Goal: Transaction & Acquisition: Purchase product/service

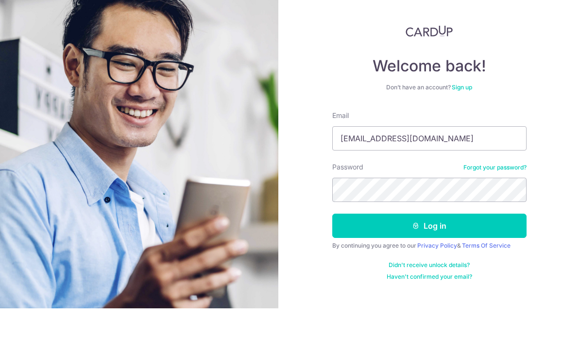
type input "Markkenandmax@gmail.com"
click at [545, 93] on div "Welcome back! Don’t have an account? Sign up Email Markkenandmax@gmail.com Pass…" at bounding box center [429, 176] width 302 height 353
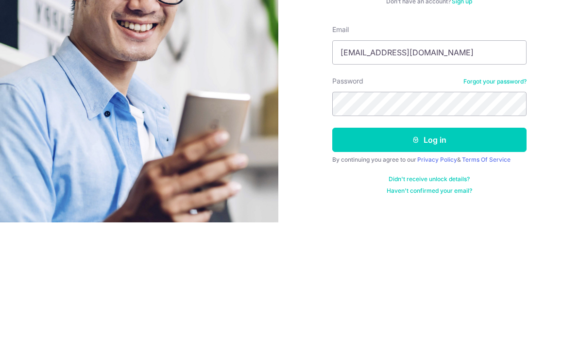
click at [464, 258] on button "Log in" at bounding box center [429, 270] width 194 height 24
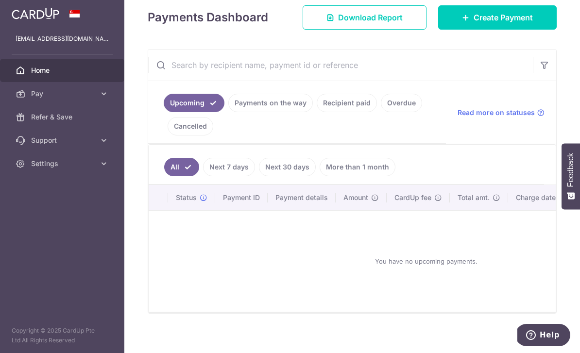
scroll to position [127, 0]
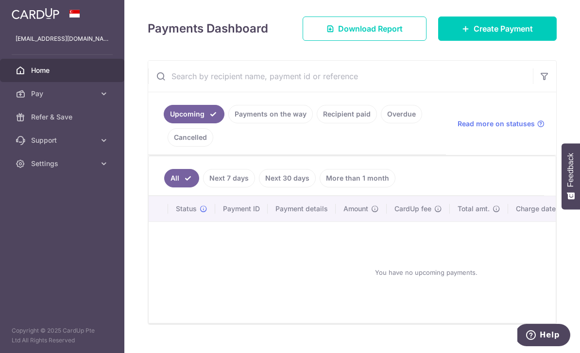
click at [513, 41] on link "Create Payment" at bounding box center [497, 29] width 119 height 24
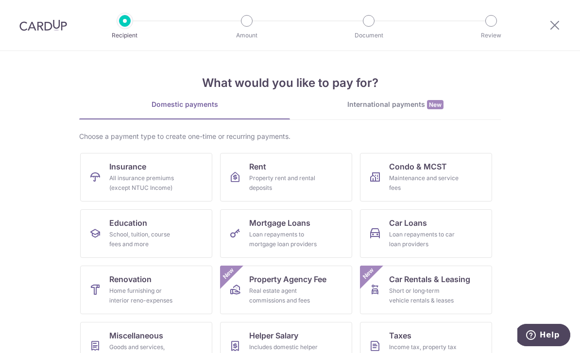
click at [326, 178] on link "Rent Property rent and rental deposits" at bounding box center [286, 177] width 132 height 49
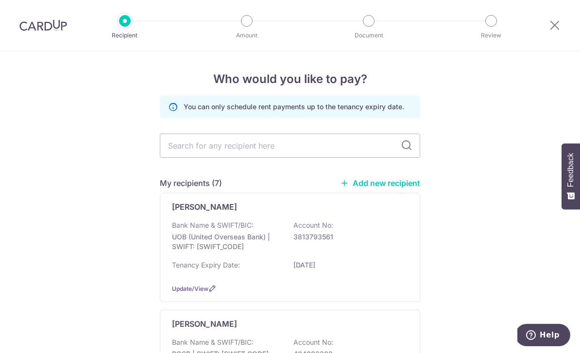
click at [339, 262] on div "Bank Name & SWIFT/BIC: UOB (United Overseas Bank) | SWIFT: UOVBSGSGXXX Account …" at bounding box center [290, 248] width 236 height 55
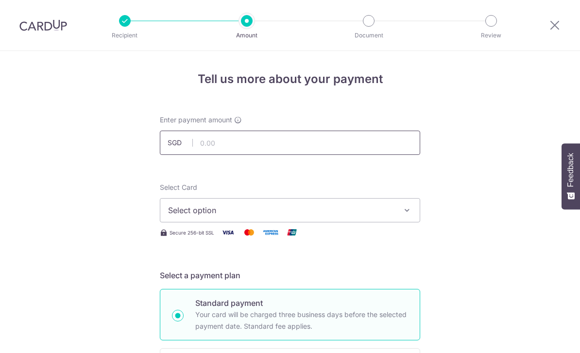
click at [315, 142] on input "text" at bounding box center [290, 143] width 260 height 24
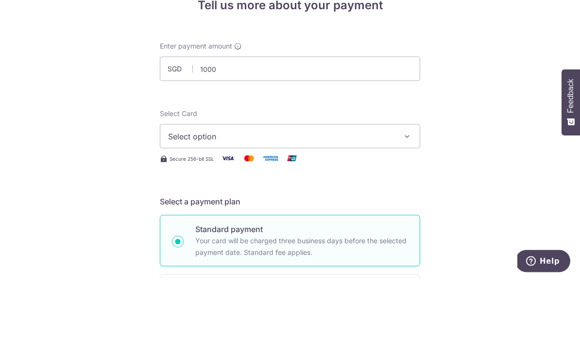
type input "1,000.00"
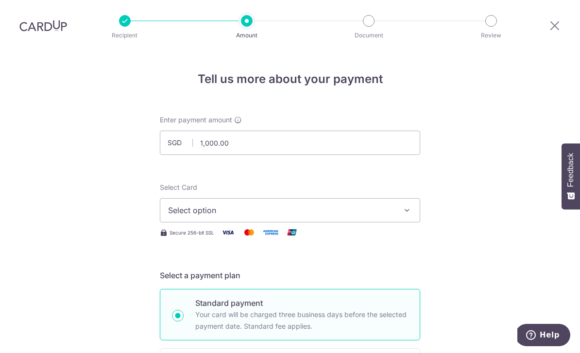
click at [395, 198] on button "Select option" at bounding box center [290, 210] width 260 height 24
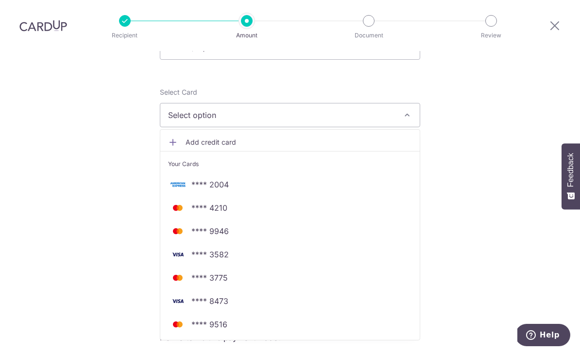
scroll to position [94, 0]
click at [187, 296] on img at bounding box center [177, 302] width 19 height 12
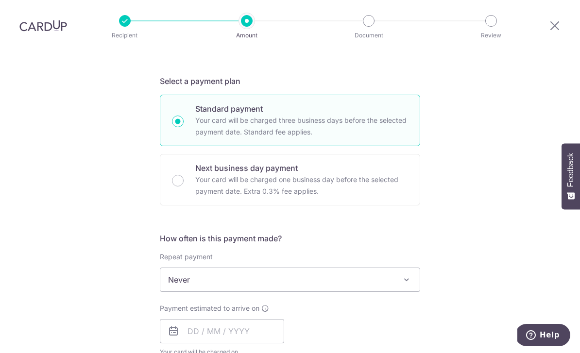
scroll to position [193, 0]
click at [408, 275] on span at bounding box center [407, 281] width 12 height 12
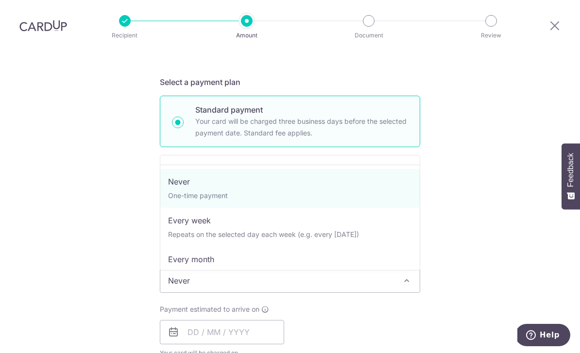
click at [419, 269] on span "Never" at bounding box center [289, 280] width 259 height 23
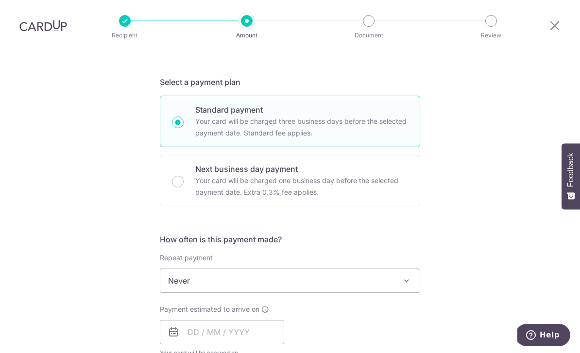
click at [348, 175] on p "Your card will be charged one business day before the selected payment date. Ex…" at bounding box center [301, 186] width 213 height 23
click at [184, 176] on input "Next business day payment Your card will be charged one business day before the…" at bounding box center [178, 182] width 12 height 12
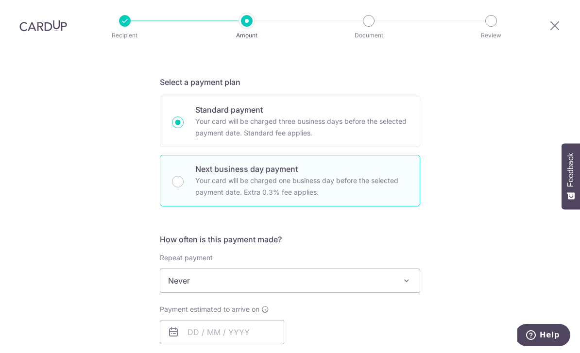
radio input "false"
click at [183, 176] on input "Next business day payment Your card will be charged one business day before the…" at bounding box center [178, 182] width 12 height 12
radio input "true"
click at [414, 269] on span "Never" at bounding box center [289, 280] width 259 height 23
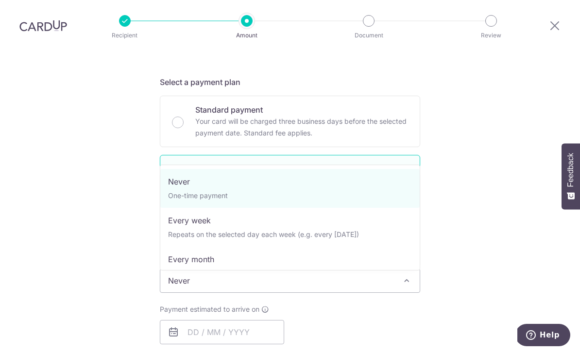
click at [417, 269] on span "Never" at bounding box center [289, 280] width 259 height 23
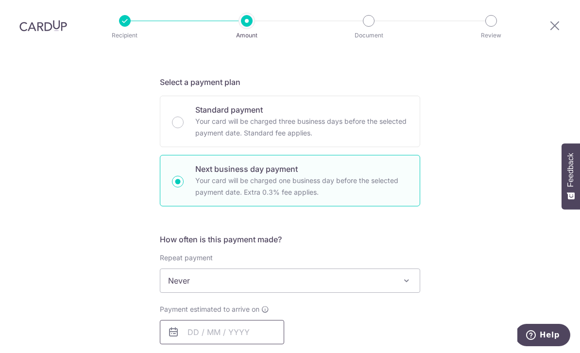
click at [245, 320] on input "text" at bounding box center [222, 332] width 124 height 24
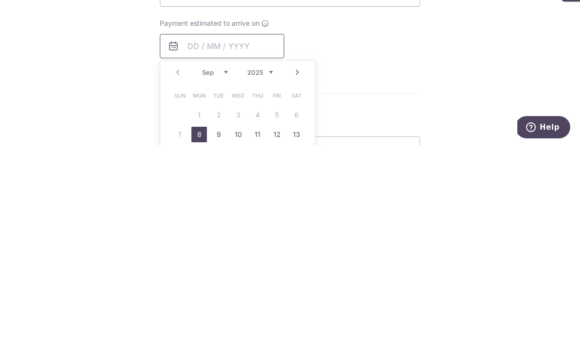
scroll to position [271, 0]
click at [199, 335] on link "8" at bounding box center [199, 343] width 16 height 16
type input "08/09/2025"
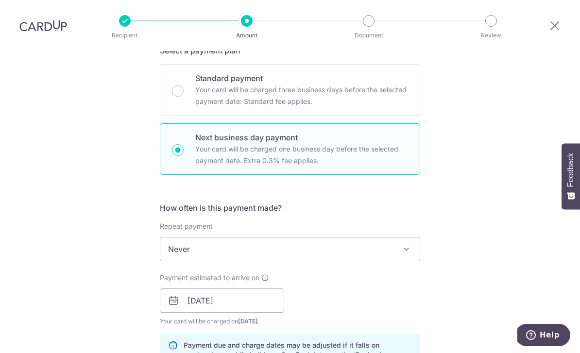
scroll to position [308, 0]
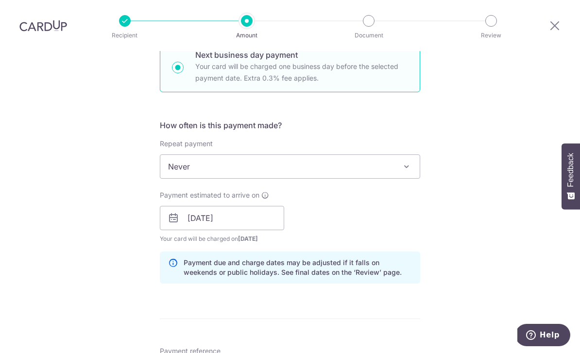
click at [291, 155] on span "Never" at bounding box center [289, 166] width 259 height 23
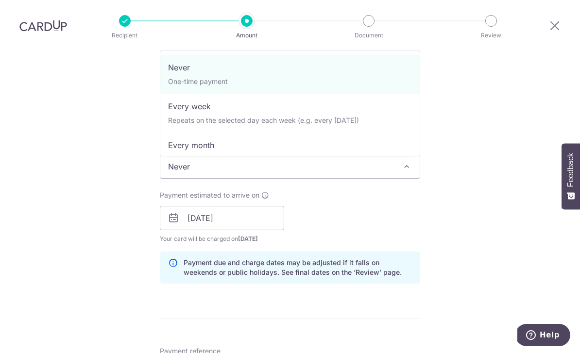
click at [488, 198] on div "Tell us more about your payment Enter payment amount SGD 1,000.00 1000.00 Selec…" at bounding box center [290, 226] width 580 height 966
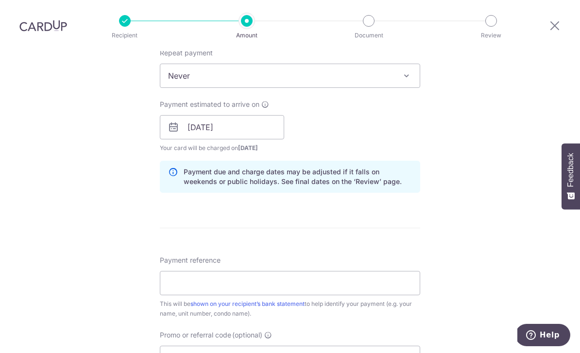
scroll to position [435, 0]
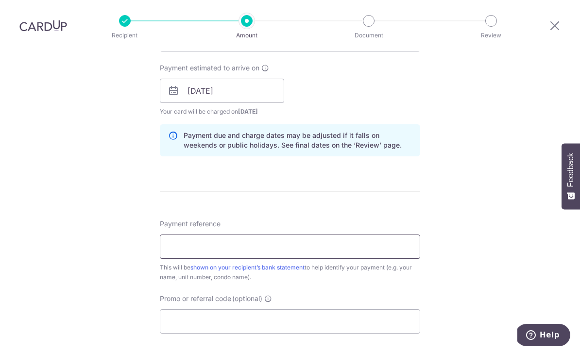
click at [279, 235] on input "Payment reference" at bounding box center [290, 247] width 260 height 24
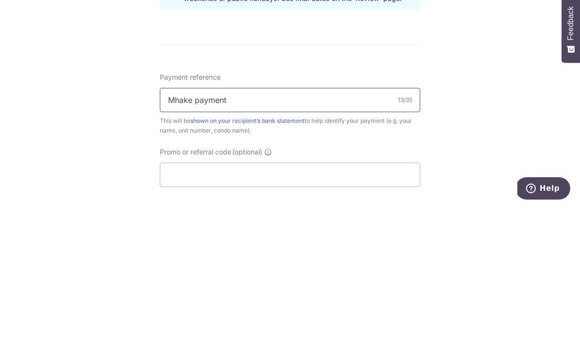
type input "Mhake payment"
click at [492, 103] on div "Tell us more about your payment Enter payment amount SGD 1,000.00 1000.00 Selec…" at bounding box center [290, 99] width 580 height 966
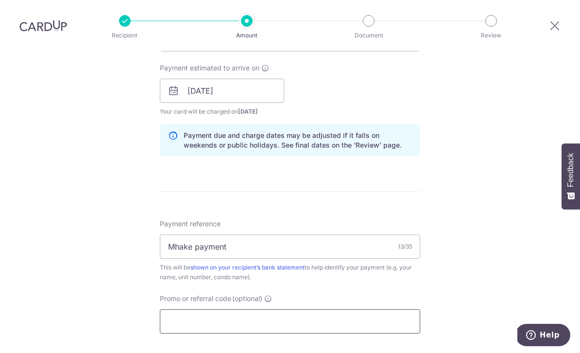
click at [252, 310] on input "Promo or referral code (optional)" at bounding box center [290, 322] width 260 height 24
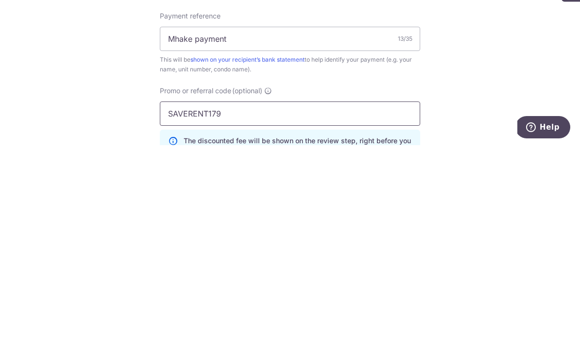
type input "SAVERENT179"
click at [513, 74] on div "Tell us more about your payment Enter payment amount SGD 1,000.00 1000.00 Selec…" at bounding box center [290, 121] width 580 height 1010
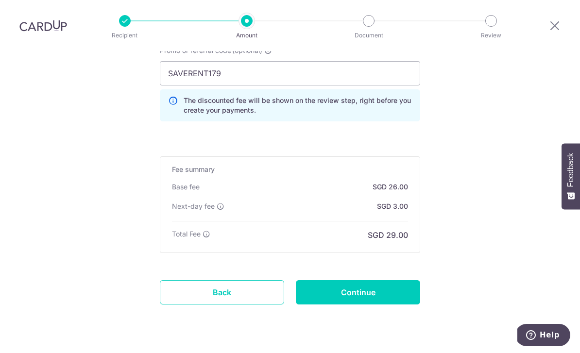
scroll to position [680, 0]
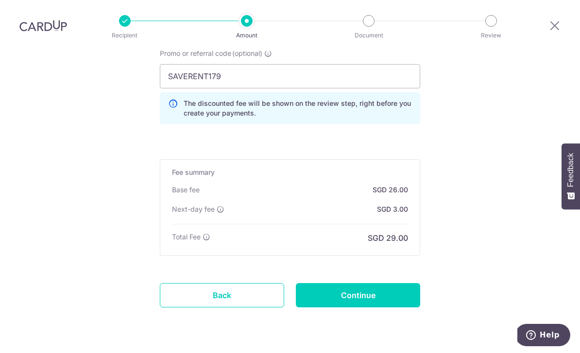
click at [362, 283] on input "Continue" at bounding box center [358, 295] width 124 height 24
type input "Create Schedule"
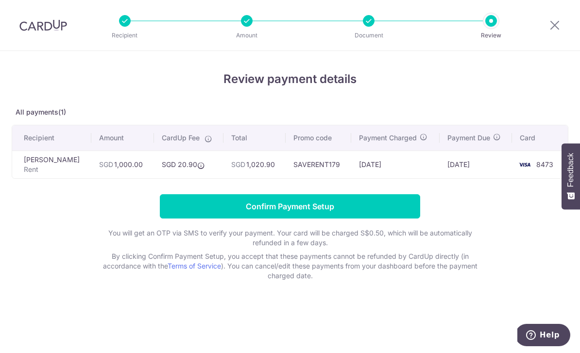
click at [262, 213] on input "Confirm Payment Setup" at bounding box center [290, 206] width 260 height 24
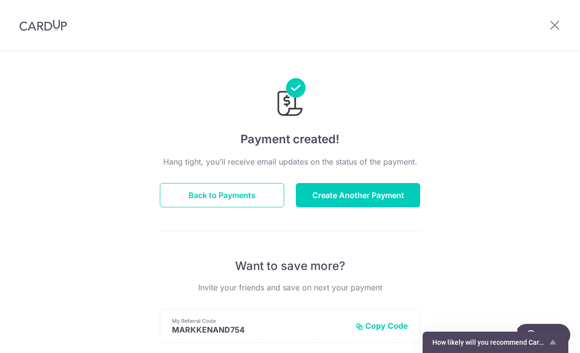
click at [339, 206] on button "Create Another Payment" at bounding box center [358, 195] width 124 height 24
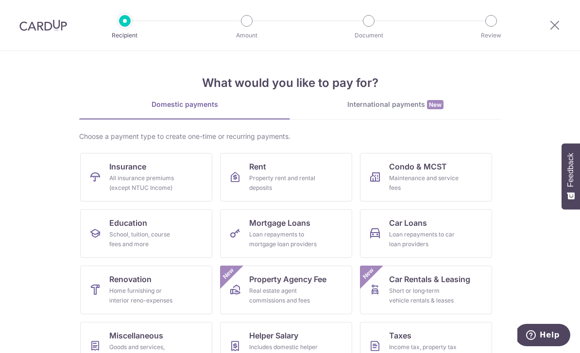
click at [558, 25] on icon at bounding box center [555, 25] width 12 height 12
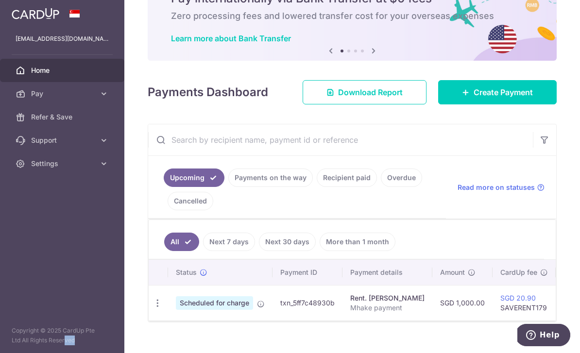
click at [228, 187] on link "Payments on the way" at bounding box center [270, 178] width 85 height 18
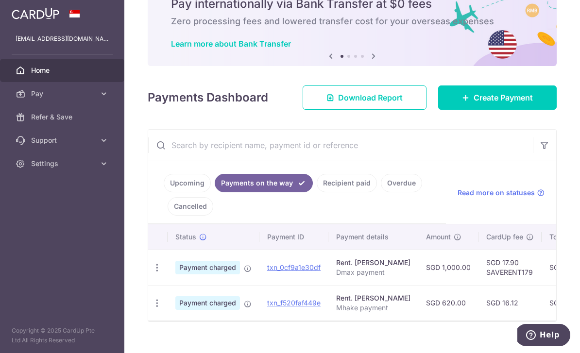
scroll to position [46, 0]
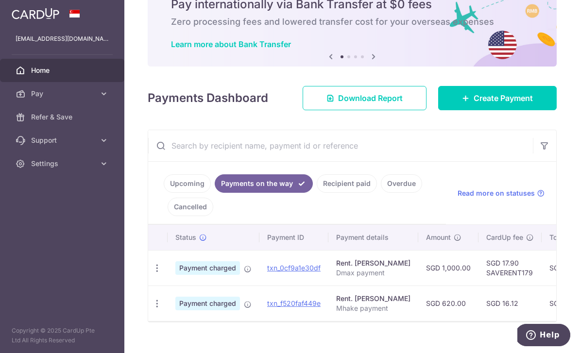
click at [498, 104] on span "Create Payment" at bounding box center [503, 98] width 59 height 12
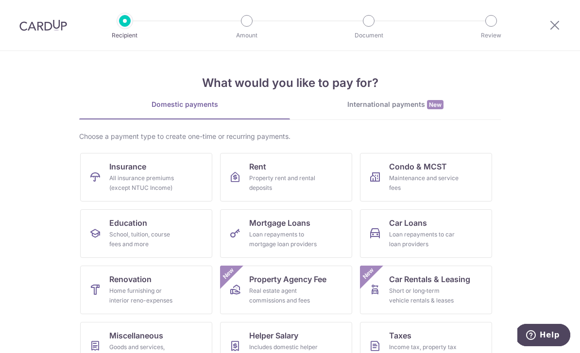
click at [325, 184] on link "Rent Property rent and rental deposits" at bounding box center [286, 177] width 132 height 49
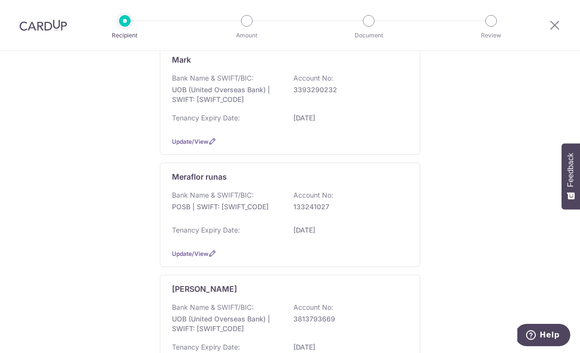
scroll to position [610, 0]
click at [367, 212] on p "133241027" at bounding box center [347, 208] width 109 height 10
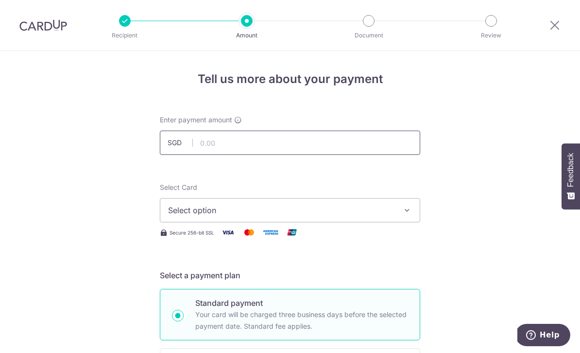
click at [310, 144] on input "text" at bounding box center [290, 143] width 260 height 24
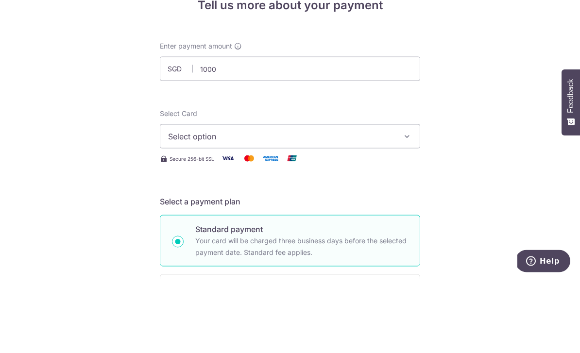
type input "1,000.00"
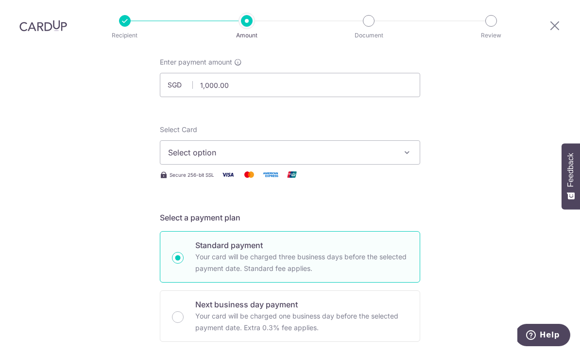
scroll to position [175, 0]
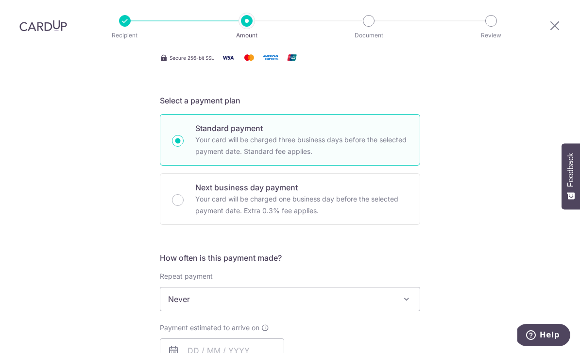
click at [377, 193] on p "Your card will be charged one business day before the selected payment date. Ex…" at bounding box center [301, 204] width 213 height 23
click at [184, 194] on input "Next business day payment Your card will be charged one business day before the…" at bounding box center [178, 200] width 12 height 12
radio input "false"
radio input "true"
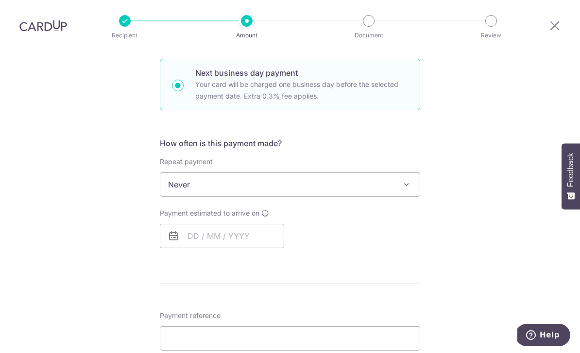
scroll to position [289, 0]
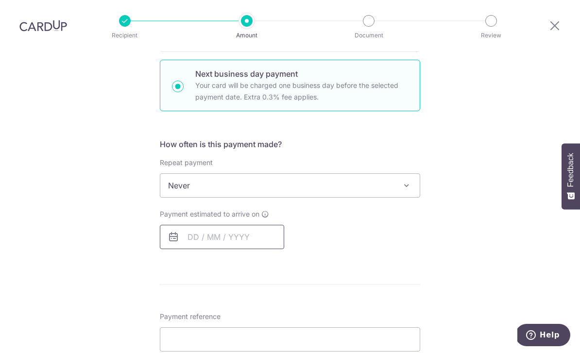
click at [215, 225] on input "text" at bounding box center [222, 237] width 124 height 24
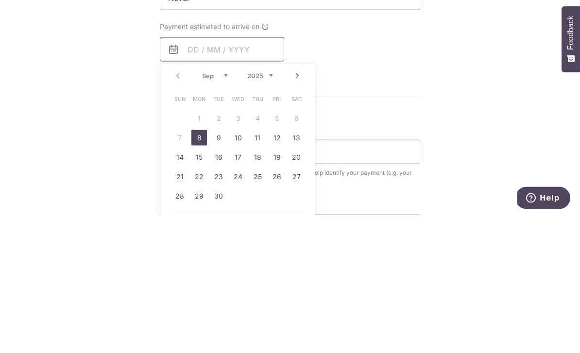
scroll to position [338, 0]
click at [200, 268] on link "8" at bounding box center [199, 276] width 16 height 16
type input "[DATE]"
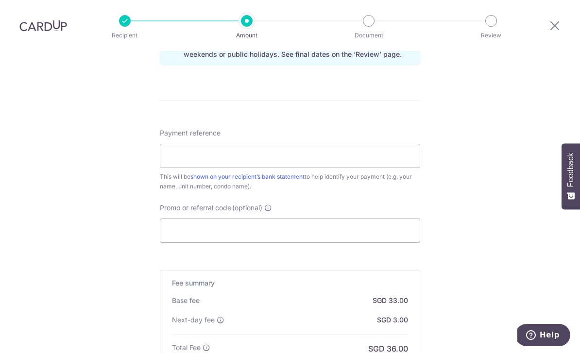
scroll to position [525, 0]
click at [280, 144] on input "Payment reference" at bounding box center [290, 156] width 260 height 24
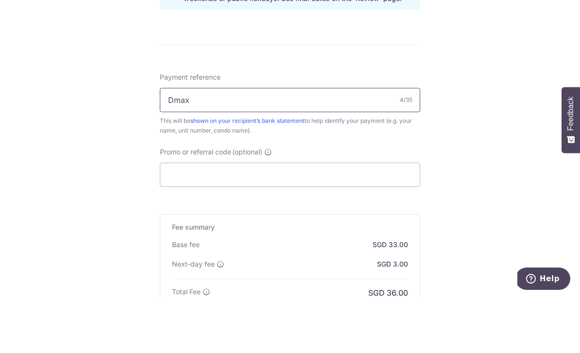
type input "Dmax"
click at [504, 105] on div "Tell us more about your payment Enter payment amount SGD 1,000.00 1000.00 Selec…" at bounding box center [290, 9] width 580 height 966
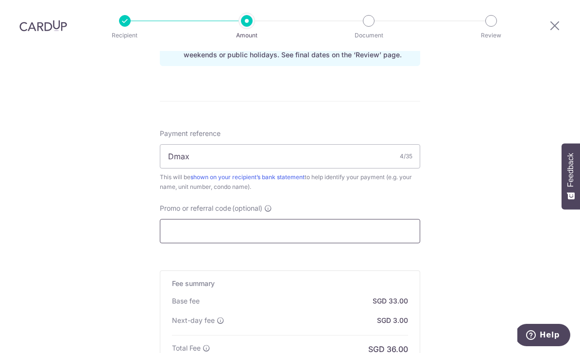
click at [319, 219] on input "Promo or referral code (optional)" at bounding box center [290, 231] width 260 height 24
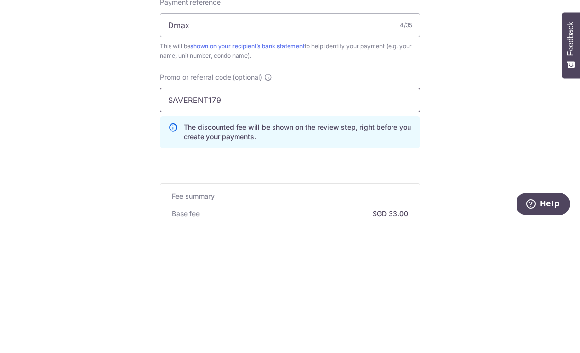
type input "SAVERENT179"
click at [513, 107] on div "Tell us more about your payment Enter payment amount SGD 1,000.00 1000.00 Selec…" at bounding box center [290, 31] width 580 height 1010
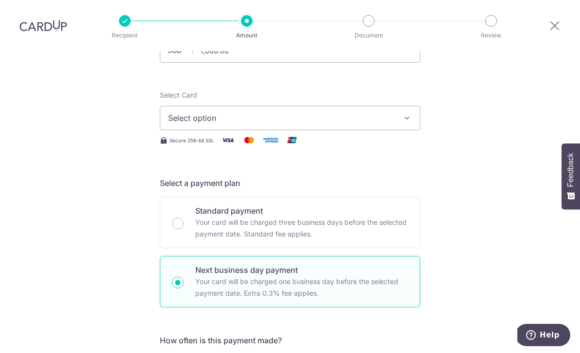
scroll to position [53, 0]
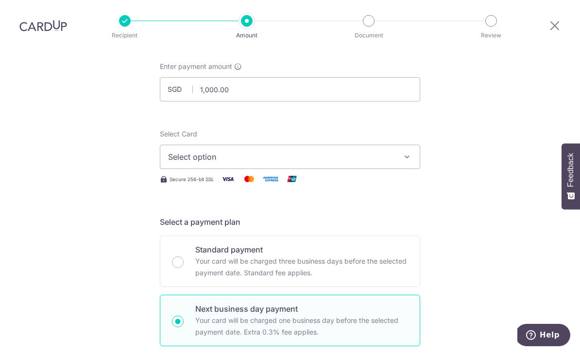
click at [413, 145] on button "Select option" at bounding box center [290, 157] width 260 height 24
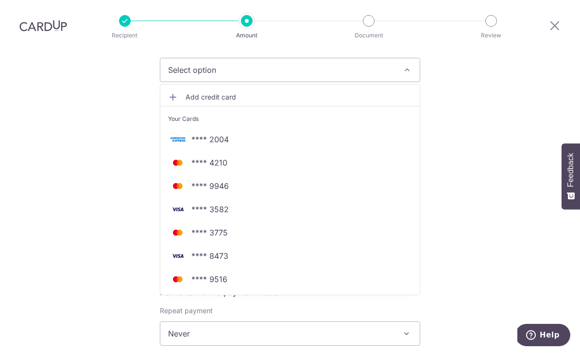
scroll to position [139, 0]
click at [231, 251] on span "**** 8473" at bounding box center [290, 257] width 244 height 12
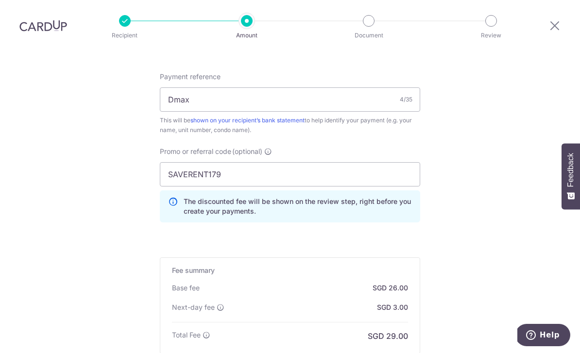
scroll to position [624, 0]
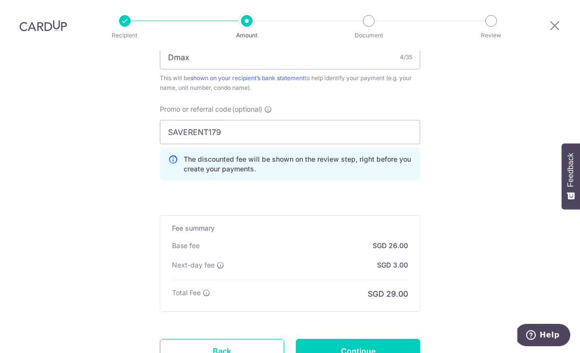
click at [383, 339] on input "Continue" at bounding box center [358, 351] width 124 height 24
type input "Create Schedule"
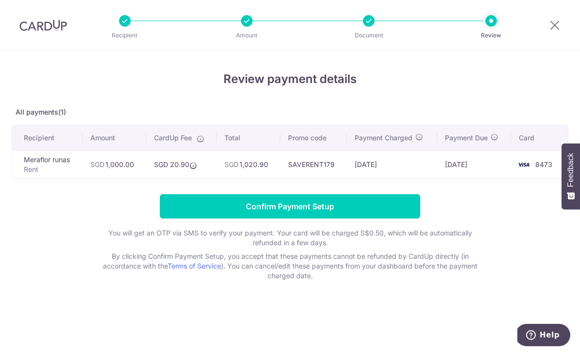
click at [341, 218] on input "Confirm Payment Setup" at bounding box center [290, 206] width 260 height 24
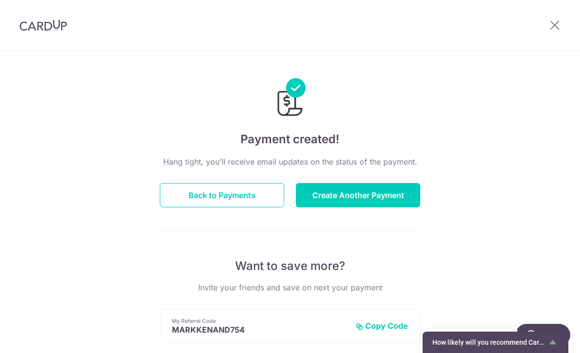
click at [559, 23] on icon at bounding box center [555, 25] width 12 height 12
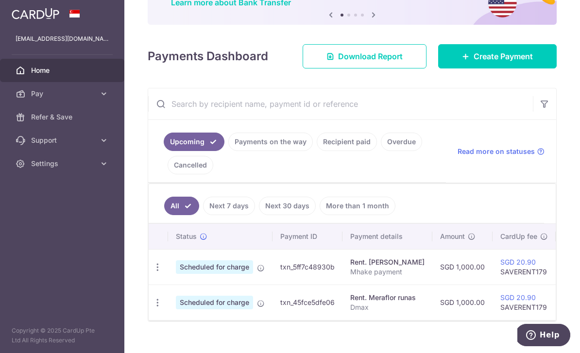
scroll to position [87, 0]
click at [228, 152] on link "Payments on the way" at bounding box center [270, 142] width 85 height 18
